Goal: Find specific page/section: Locate item on page

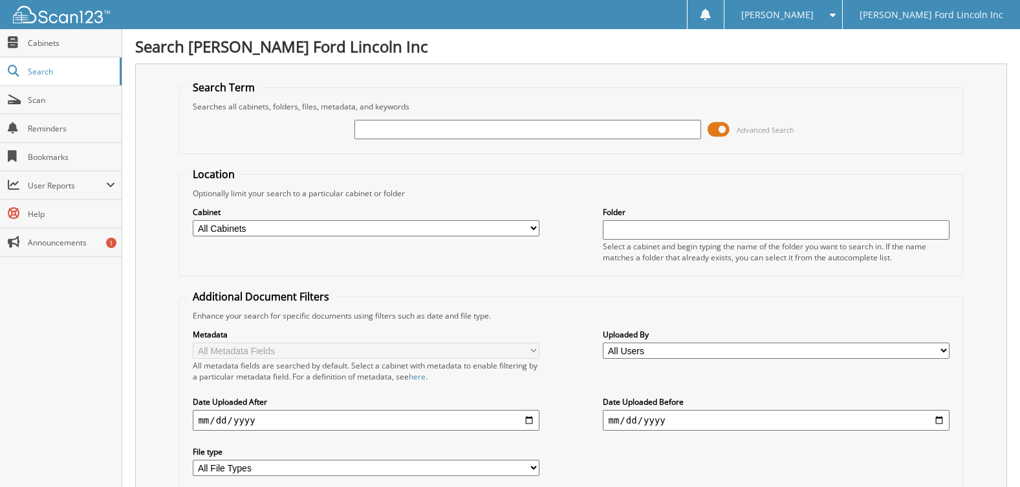
click at [457, 132] on input "text" at bounding box center [528, 129] width 346 height 19
type input "a72028"
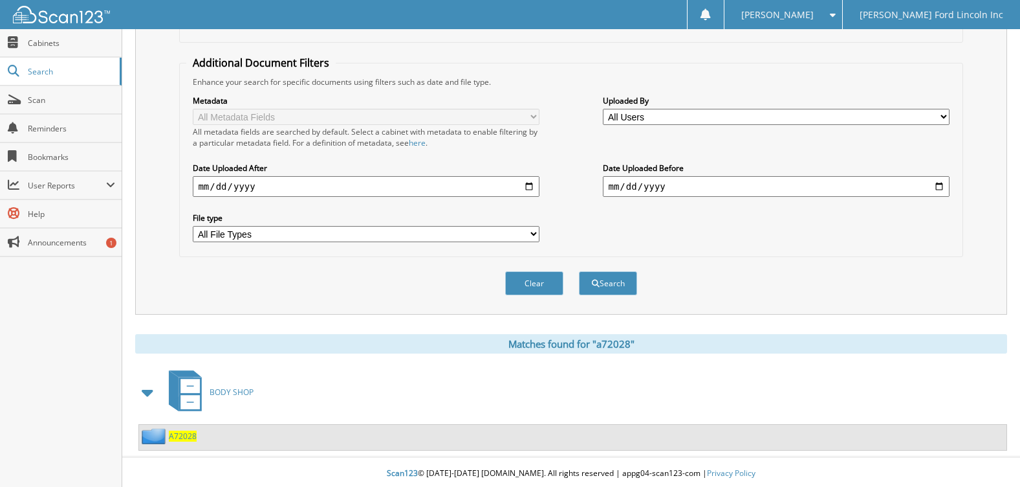
scroll to position [237, 0]
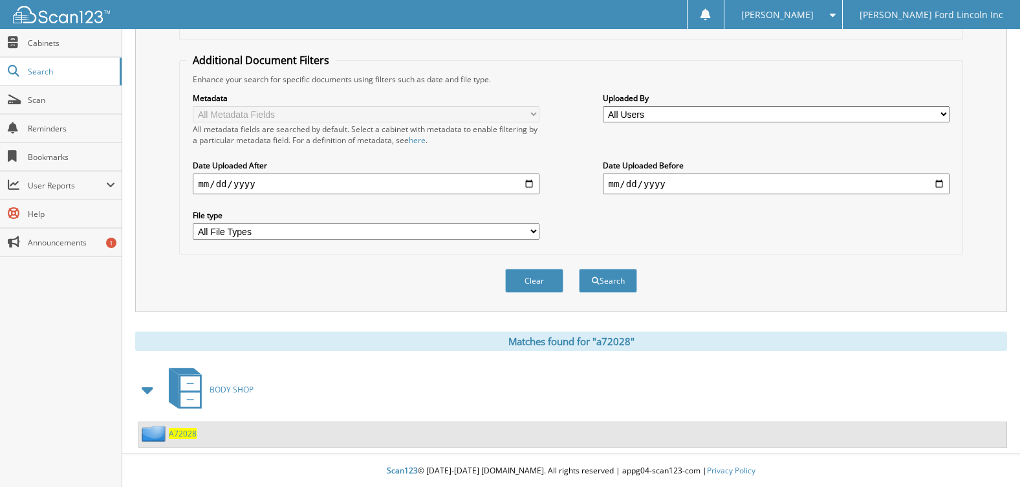
click at [183, 437] on span "A72028" at bounding box center [183, 433] width 28 height 11
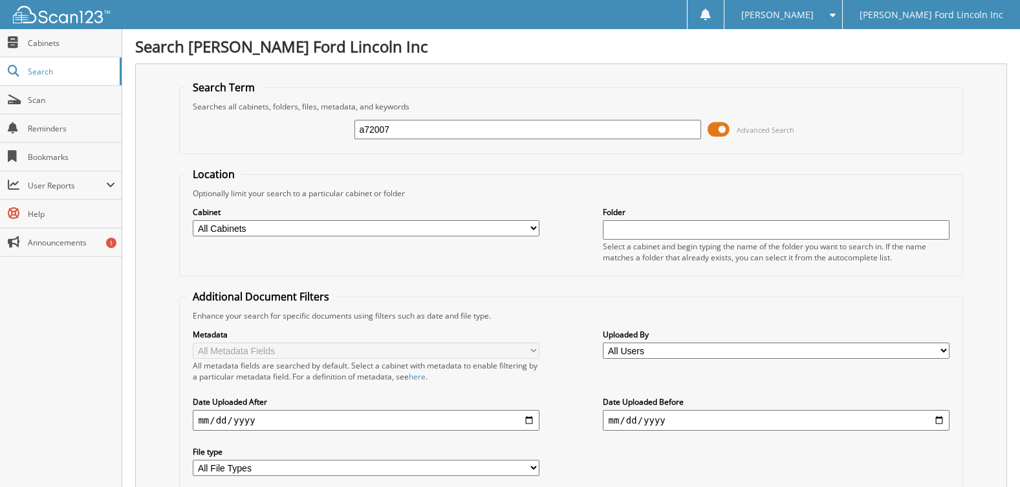
type input "a72007"
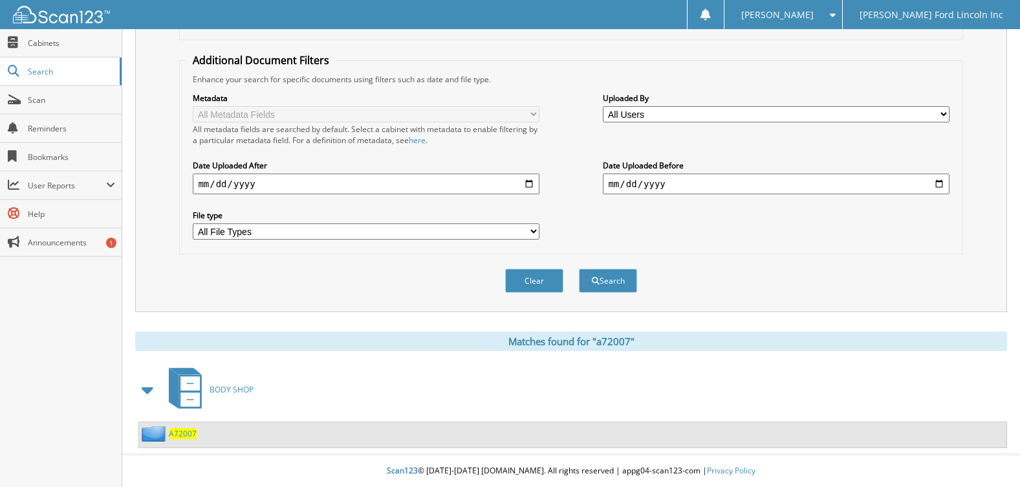
scroll to position [237, 0]
click at [177, 433] on span "A72007" at bounding box center [183, 433] width 28 height 11
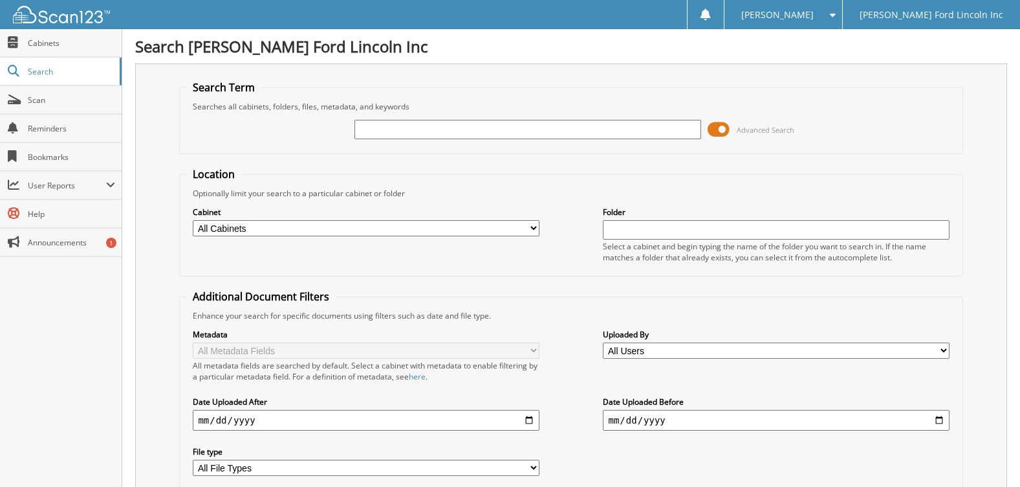
click at [380, 131] on input "text" at bounding box center [528, 129] width 346 height 19
type input "a72009"
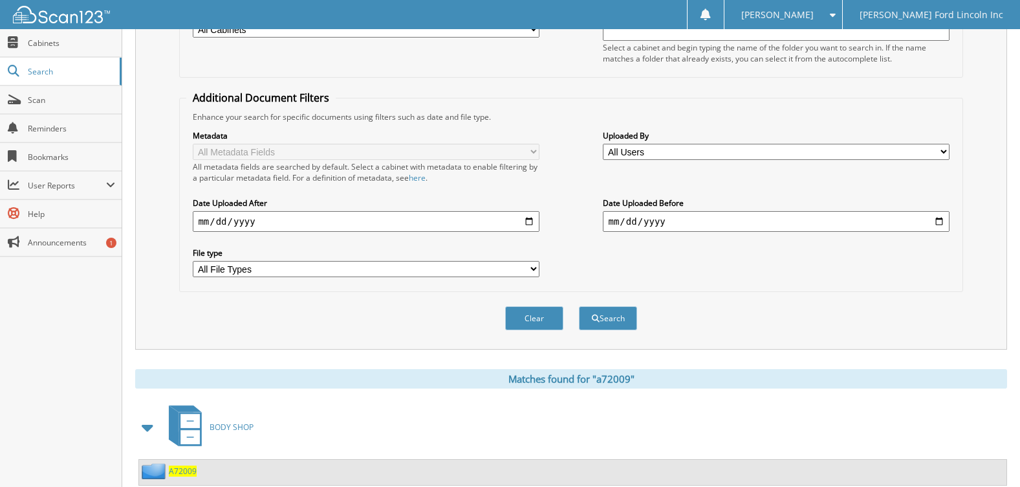
scroll to position [237, 0]
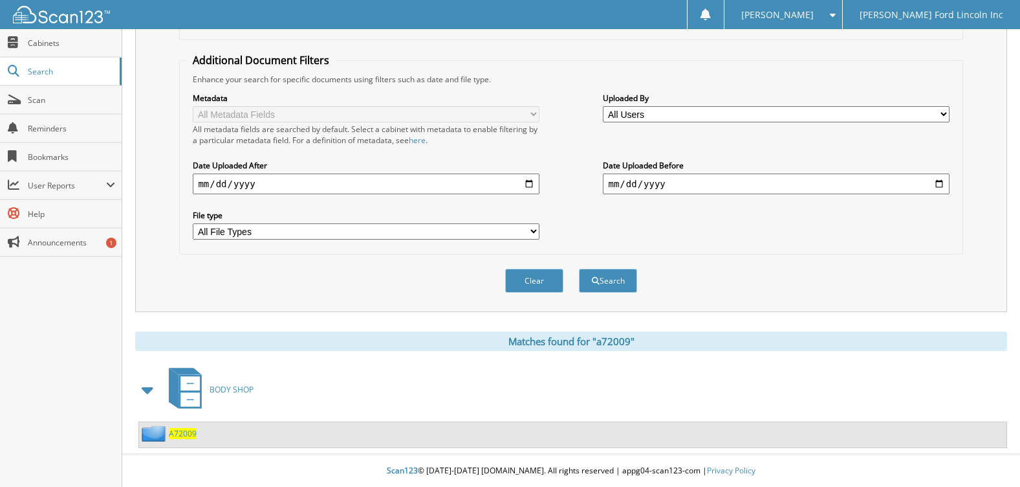
click at [183, 433] on span "A72009" at bounding box center [183, 433] width 28 height 11
